Goal: Transaction & Acquisition: Purchase product/service

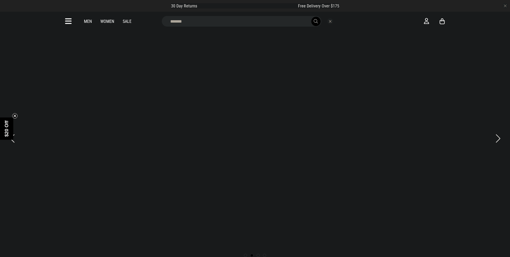
type input "*****"
click at [311, 17] on button "submit" at bounding box center [315, 21] width 9 height 9
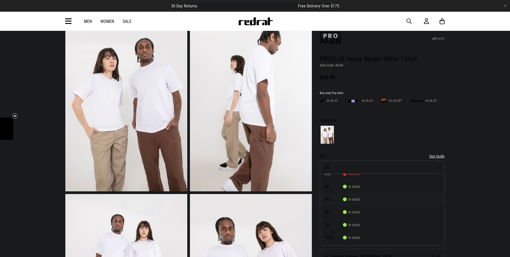
scroll to position [26, 0]
click at [326, 197] on span "4XL" at bounding box center [333, 199] width 19 height 4
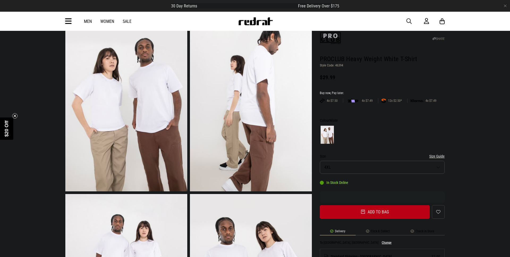
click at [435, 161] on button "Size 4XL" at bounding box center [382, 167] width 125 height 13
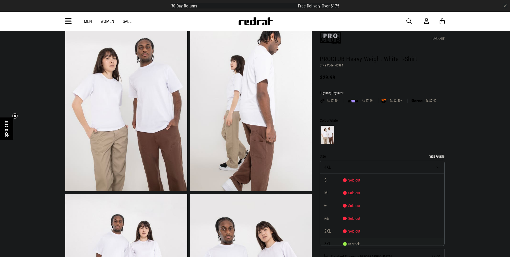
scroll to position [0, 0]
click at [328, 242] on span "3XL" at bounding box center [333, 244] width 19 height 4
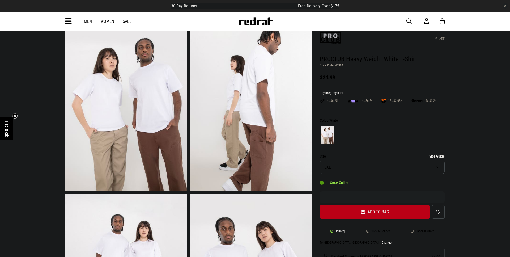
click at [435, 161] on button "Size 3XL" at bounding box center [382, 167] width 125 height 13
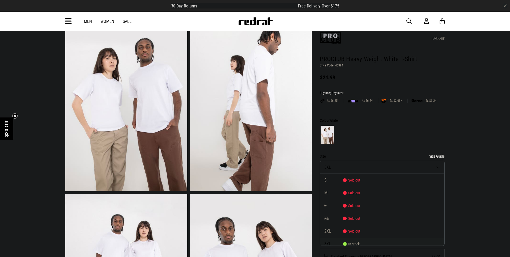
scroll to position [29, 0]
click at [329, 226] on span "4XL" at bounding box center [333, 228] width 19 height 4
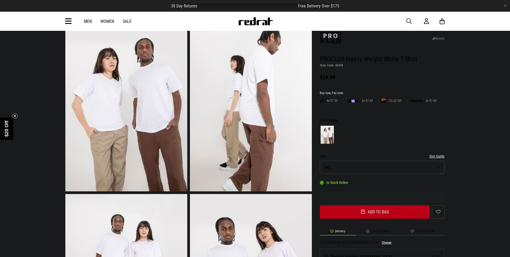
click at [437, 161] on button "Size 4XL" at bounding box center [382, 167] width 125 height 13
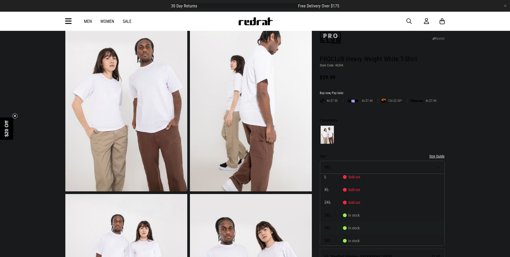
scroll to position [57, 0]
click at [327, 210] on span "5XL" at bounding box center [333, 212] width 19 height 4
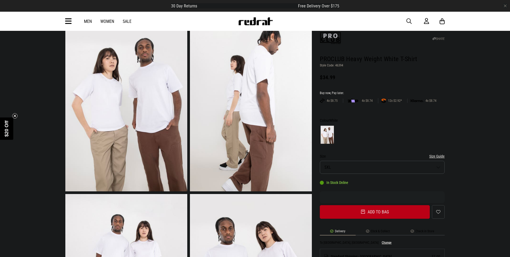
click at [437, 161] on button "Size 5XL" at bounding box center [382, 167] width 125 height 13
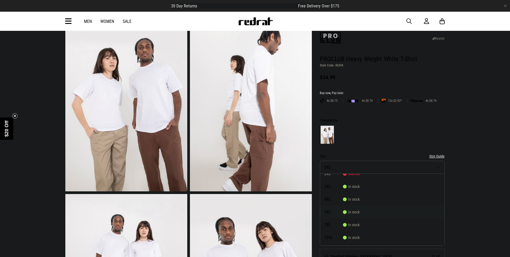
scroll to position [66, 0]
click at [325, 227] on span "10XL" at bounding box center [333, 229] width 19 height 4
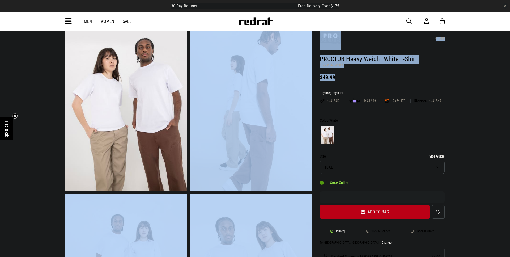
drag, startPoint x: 321, startPoint y: 70, endPoint x: 350, endPoint y: 67, distance: 28.5
click at [360, 69] on header "SHARE PROCLUB Heavy Weight White T-Shirt Style Code: 46394 $49.99" at bounding box center [382, 54] width 125 height 60
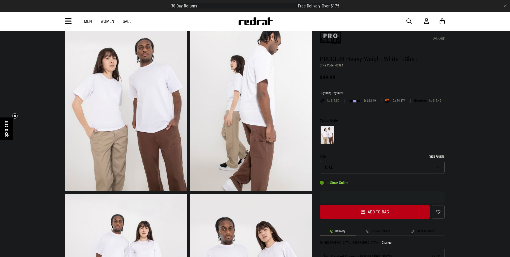
click at [438, 161] on button "Size 10XL" at bounding box center [382, 167] width 125 height 13
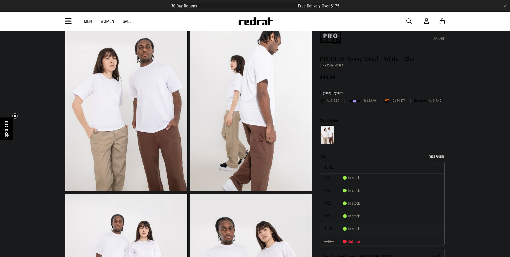
click at [414, 126] on div at bounding box center [382, 135] width 125 height 20
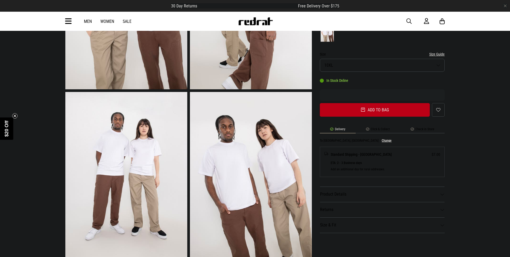
scroll to position [0, 0]
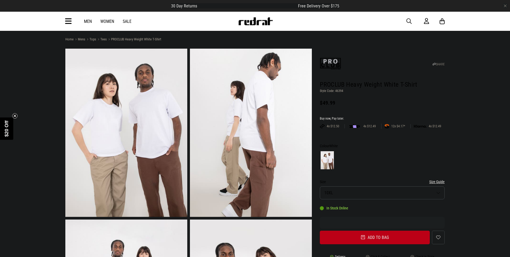
click at [337, 89] on p "Style Code: 46394" at bounding box center [382, 91] width 125 height 4
copy p "46394"
click at [437, 186] on button "Size 10XL" at bounding box center [382, 192] width 125 height 13
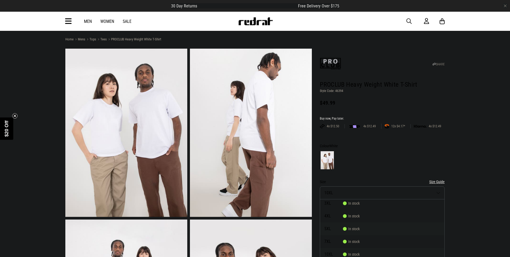
scroll to position [26, 0]
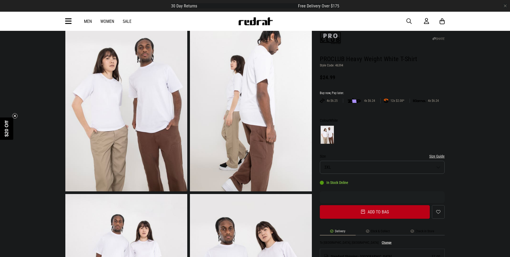
click at [67, 21] on icon at bounding box center [68, 21] width 7 height 9
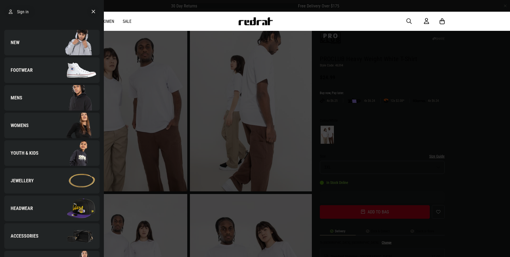
scroll to position [143, 0]
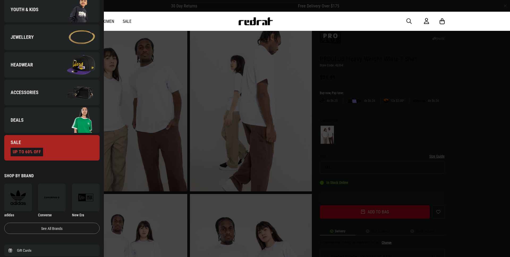
click at [18, 117] on span "Deals" at bounding box center [13, 120] width 19 height 6
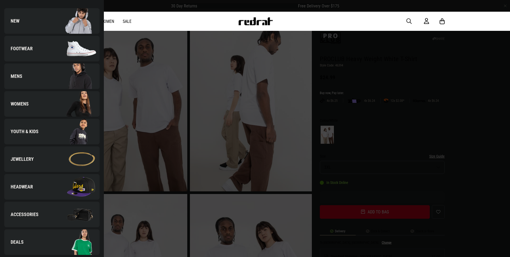
scroll to position [0, 0]
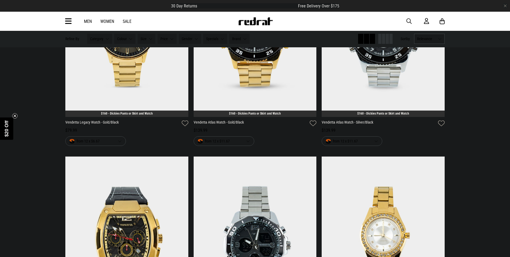
scroll to position [255, 0]
